Goal: Transaction & Acquisition: Purchase product/service

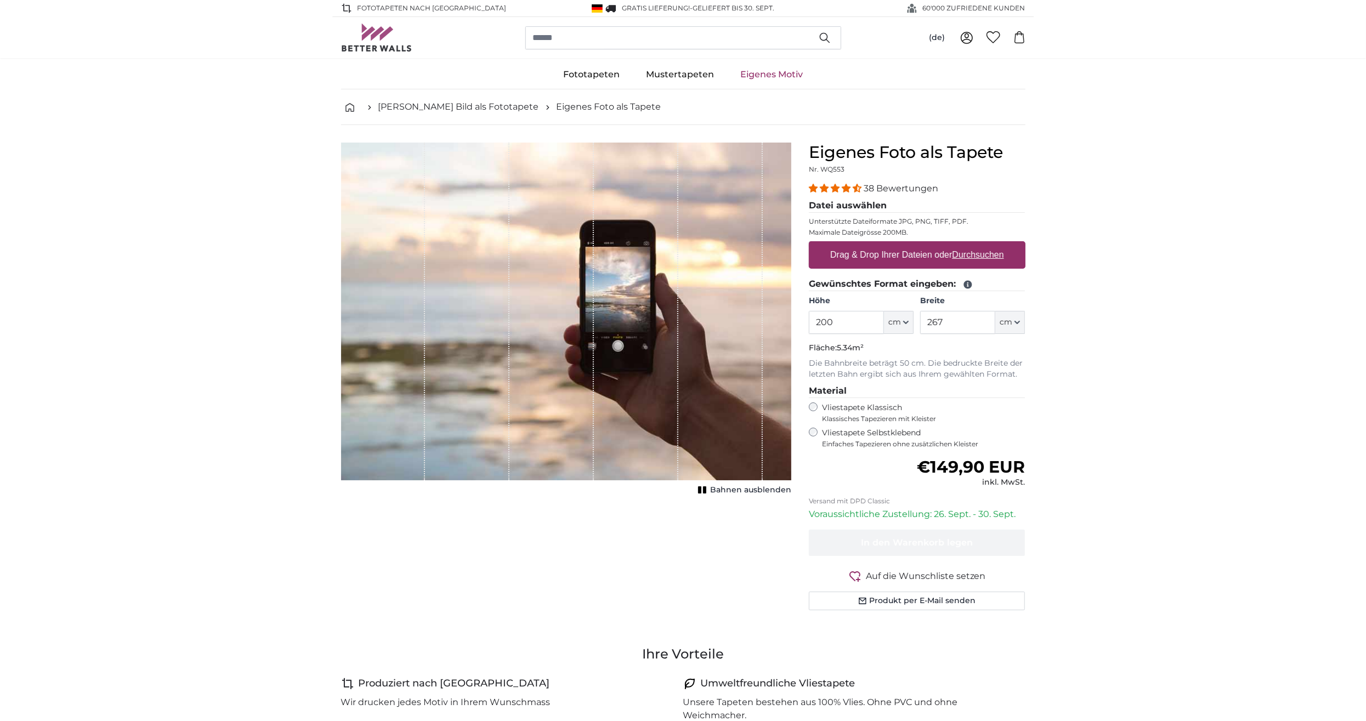
drag, startPoint x: 836, startPoint y: 315, endPoint x: 791, endPoint y: 321, distance: 44.9
click at [809, 321] on input "200" at bounding box center [846, 322] width 75 height 23
type input "400"
type input "250"
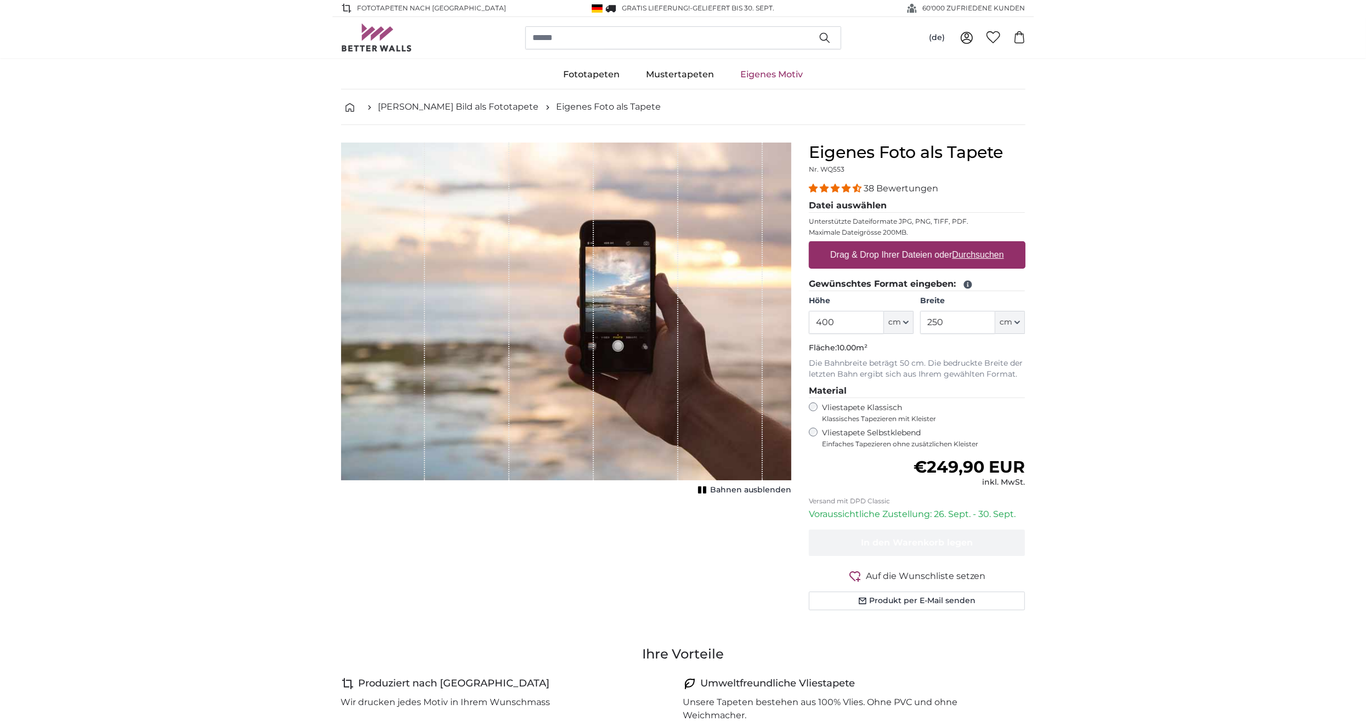
click at [844, 432] on label "Vliestapete Selbstklebend Einfaches Tapezieren ohne zusätzlichen Kleister" at bounding box center [923, 438] width 203 height 21
click at [767, 487] on span "Bahnen ausblenden" at bounding box center [750, 490] width 81 height 11
click at [767, 487] on span "Bahnen einblenden" at bounding box center [751, 490] width 81 height 11
